Goal: Find specific page/section: Find specific page/section

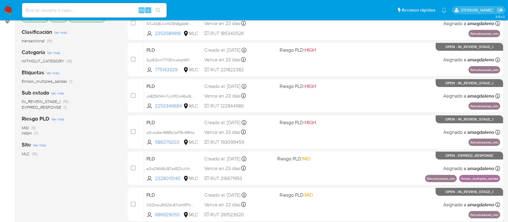
scroll to position [254, 0]
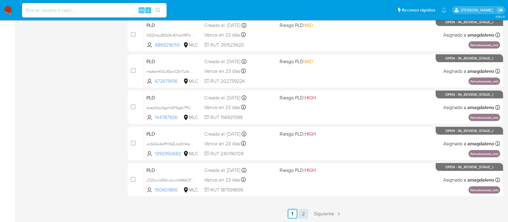
click at [301, 209] on link "2" at bounding box center [304, 214] width 10 height 10
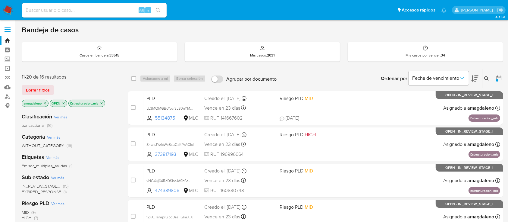
scroll to position [123, 0]
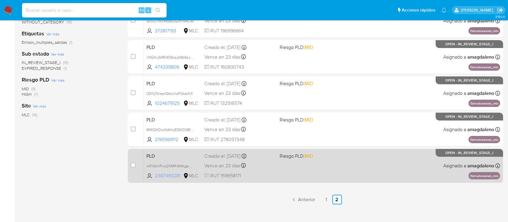
click at [159, 177] on span "2387493281" at bounding box center [168, 175] width 27 height 7
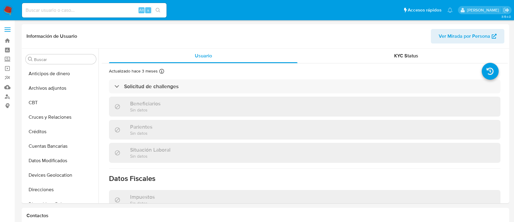
select select "10"
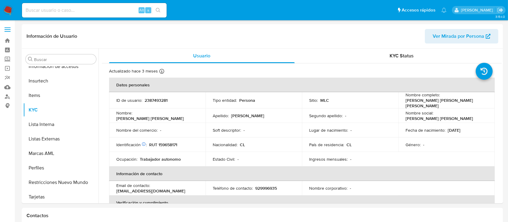
scroll to position [255, 0]
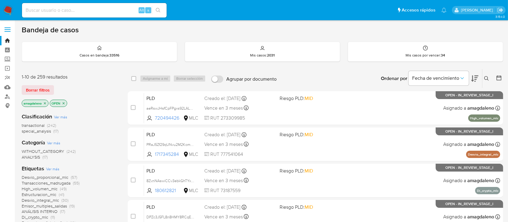
click at [473, 76] on icon at bounding box center [474, 78] width 7 height 7
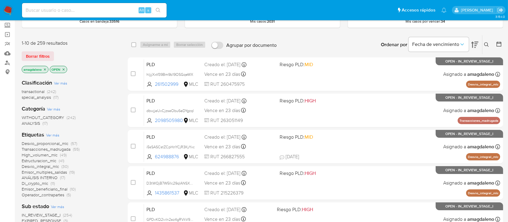
scroll to position [31, 0]
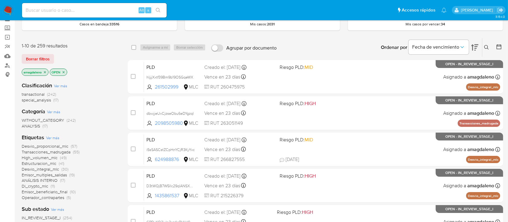
click at [44, 71] on icon "close-filter" at bounding box center [45, 72] width 4 height 4
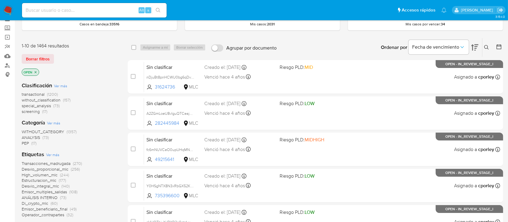
click at [477, 47] on icon at bounding box center [474, 47] width 7 height 7
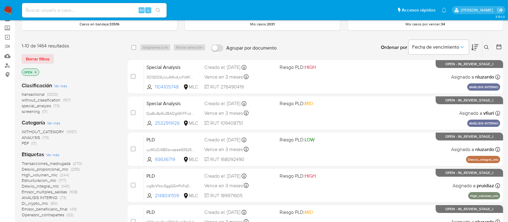
click at [39, 92] on span "transactional" at bounding box center [33, 94] width 23 height 6
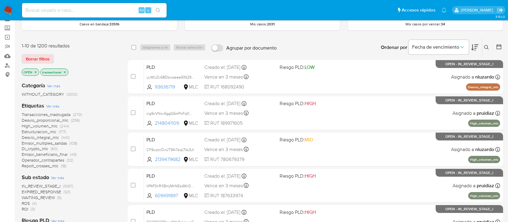
click at [475, 43] on button at bounding box center [474, 47] width 7 height 19
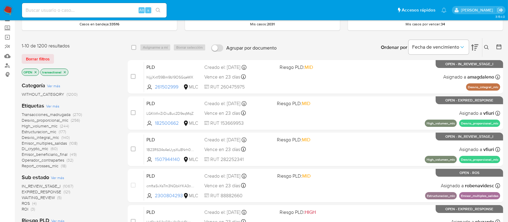
click at [47, 92] on span "WITHOUT_CATEGORY" at bounding box center [43, 94] width 42 height 6
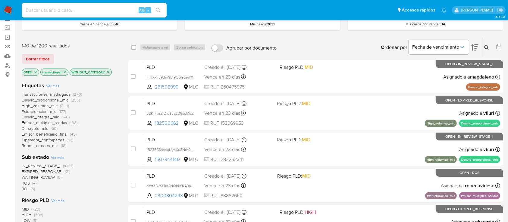
click at [108, 73] on icon "close-filter" at bounding box center [108, 72] width 4 height 4
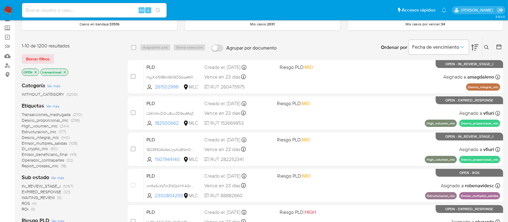
click at [63, 73] on icon "close-filter" at bounding box center [65, 72] width 4 height 4
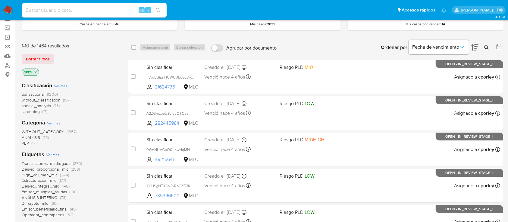
click at [38, 105] on span "special_analysis" at bounding box center [36, 105] width 29 height 6
